Goal: Information Seeking & Learning: Learn about a topic

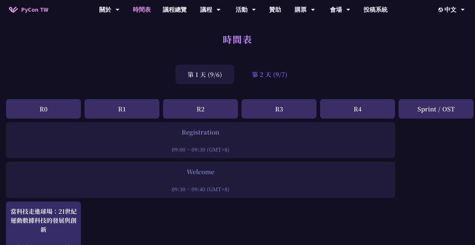
click at [265, 74] on div "第 2 天 (9/7)" at bounding box center [269, 73] width 59 height 19
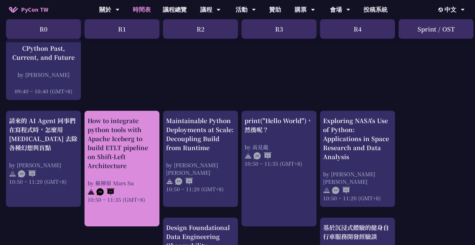
scroll to position [164, 0]
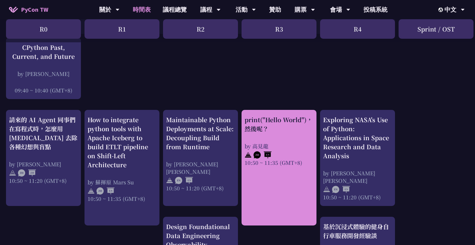
click at [268, 136] on div "print("Hello World")，然後呢？ by [PERSON_NAME] 10:50 ~ 11:35 (GMT+8)" at bounding box center [279, 140] width 69 height 51
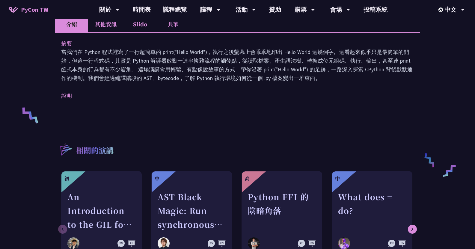
scroll to position [185, 0]
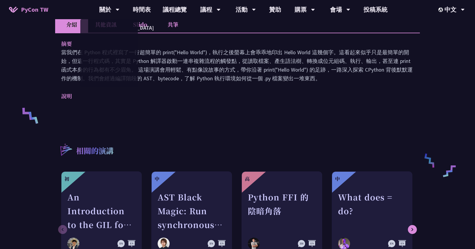
click at [153, 26] on li "Slido" at bounding box center [139, 24] width 33 height 16
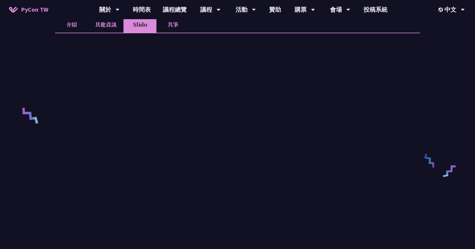
click at [109, 26] on li "其他資訊" at bounding box center [105, 24] width 35 height 16
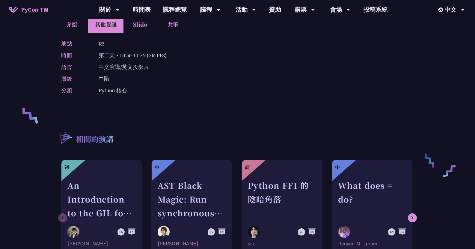
click at [79, 28] on li "介紹" at bounding box center [71, 24] width 33 height 16
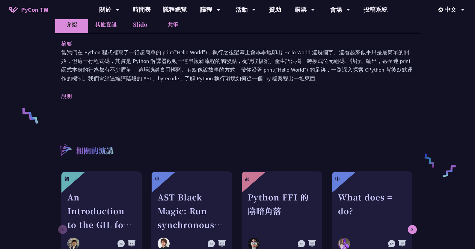
click at [106, 29] on li "其他資訊" at bounding box center [105, 24] width 35 height 16
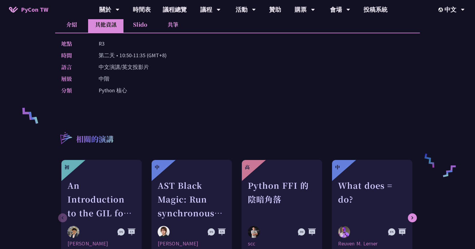
click at [68, 28] on li "介紹" at bounding box center [71, 24] width 33 height 16
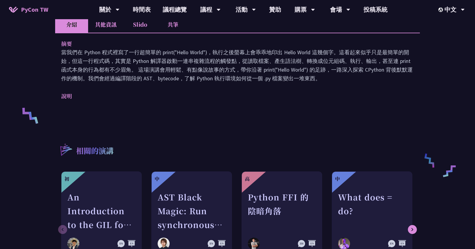
click at [179, 31] on li "共筆" at bounding box center [172, 24] width 33 height 16
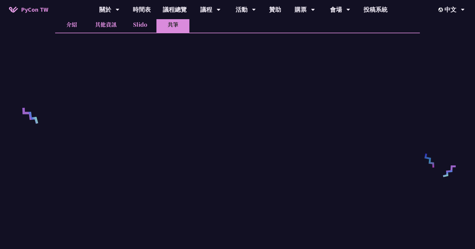
click at [71, 23] on li "介紹" at bounding box center [71, 24] width 33 height 16
